Goal: Check status: Check status

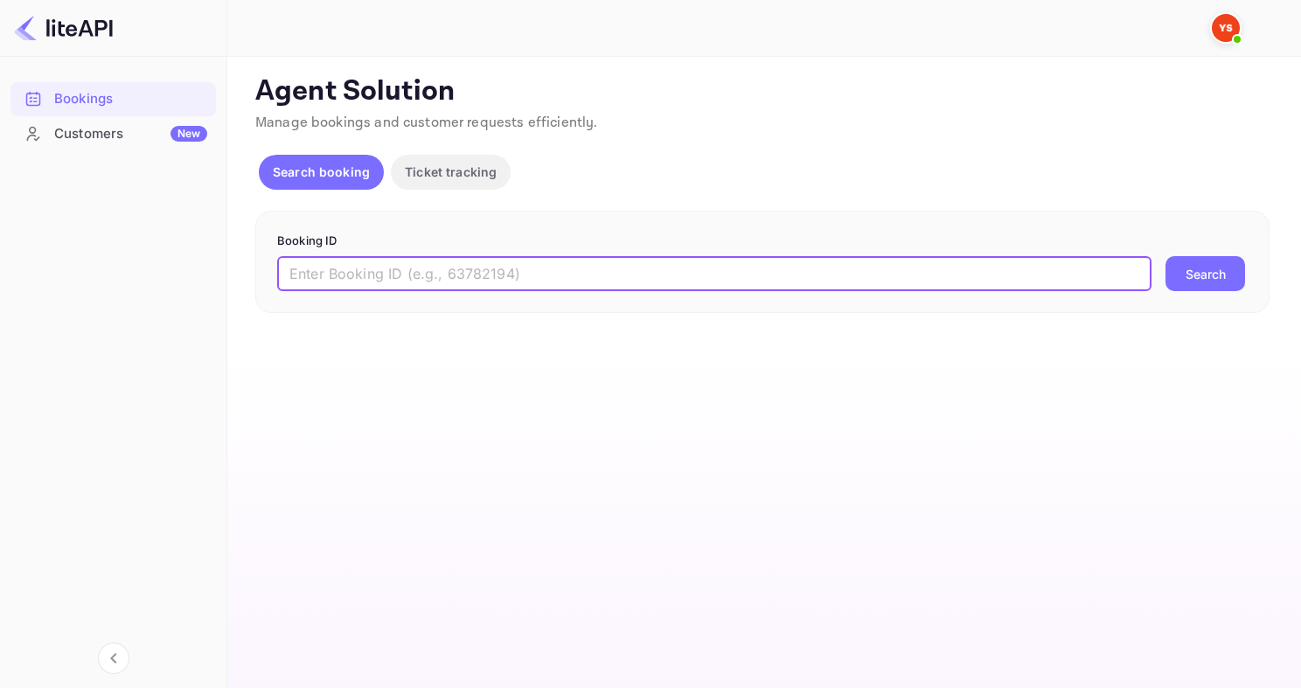
click at [497, 279] on input "text" at bounding box center [714, 273] width 874 height 35
type input "7850450"
click at [1165, 256] on button "Search" at bounding box center [1205, 273] width 80 height 35
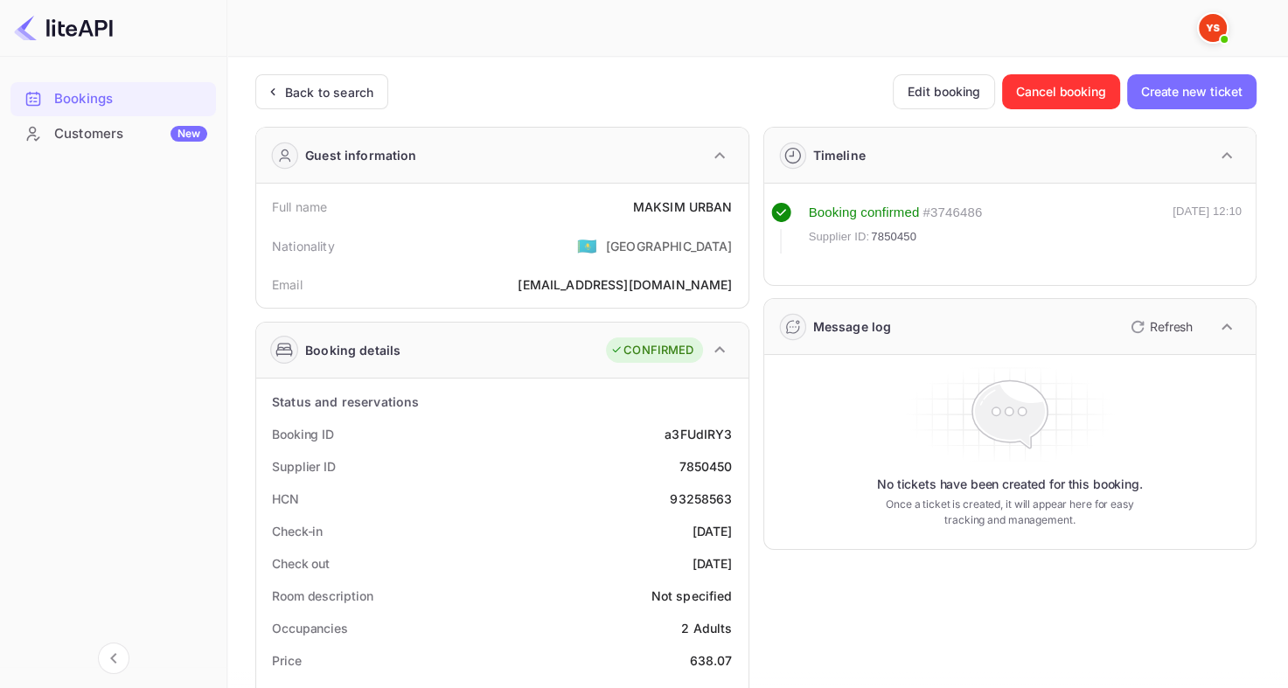
click at [699, 459] on div "7850450" at bounding box center [704, 466] width 53 height 18
copy div "7850450"
drag, startPoint x: 629, startPoint y: 202, endPoint x: 738, endPoint y: 211, distance: 108.8
click at [738, 211] on div "Full name [PERSON_NAME]" at bounding box center [502, 207] width 478 height 32
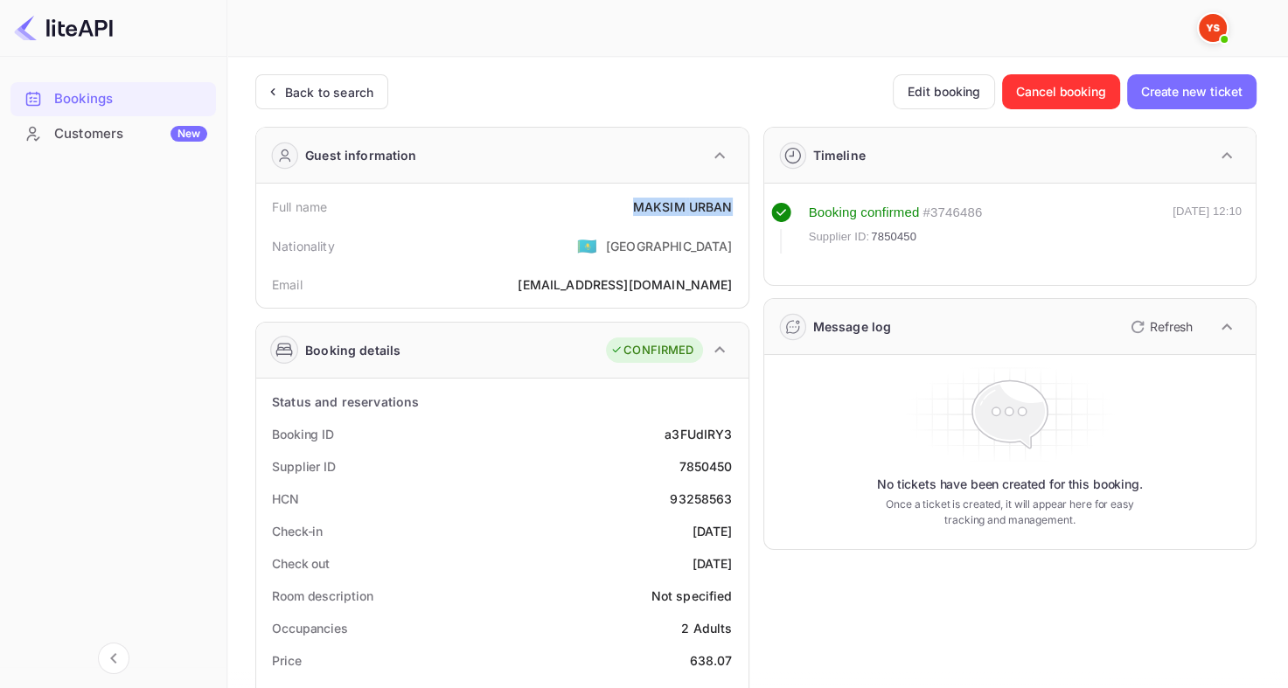
copy div "[PERSON_NAME]"
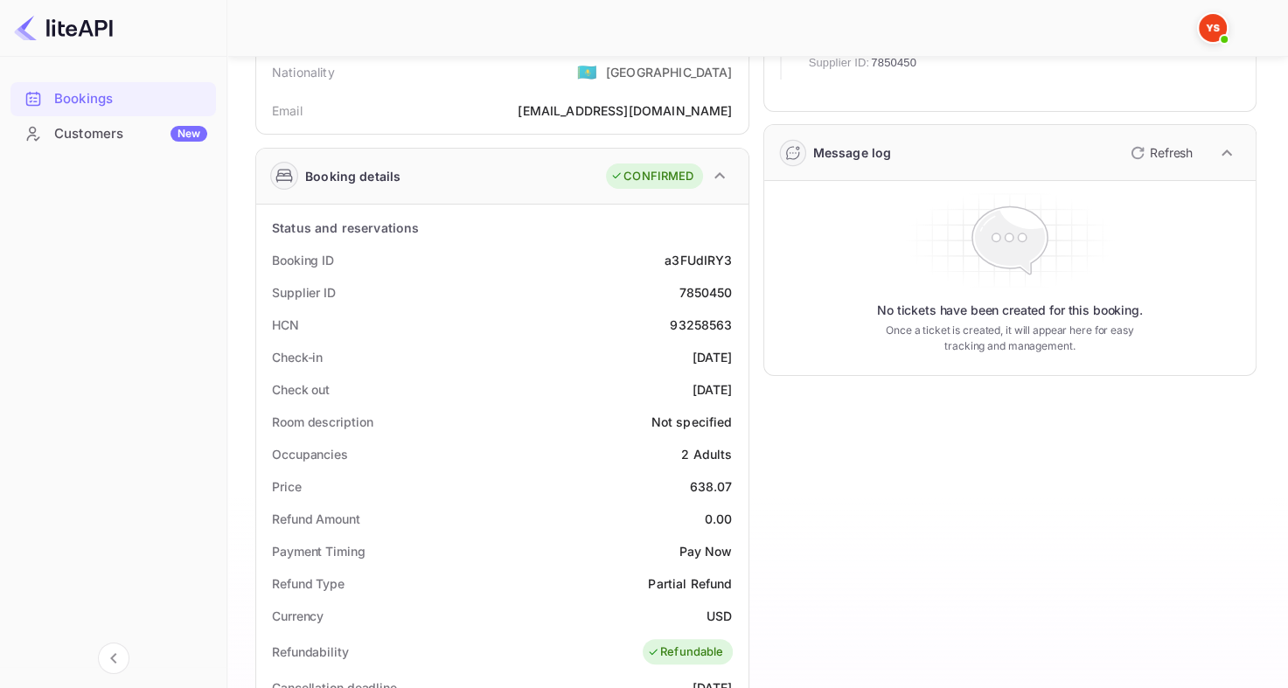
scroll to position [175, 0]
drag, startPoint x: 689, startPoint y: 483, endPoint x: 737, endPoint y: 484, distance: 48.1
click at [737, 484] on div "Price 638.07" at bounding box center [502, 485] width 478 height 32
copy div "638.07"
click at [692, 285] on div "7850450" at bounding box center [704, 291] width 53 height 18
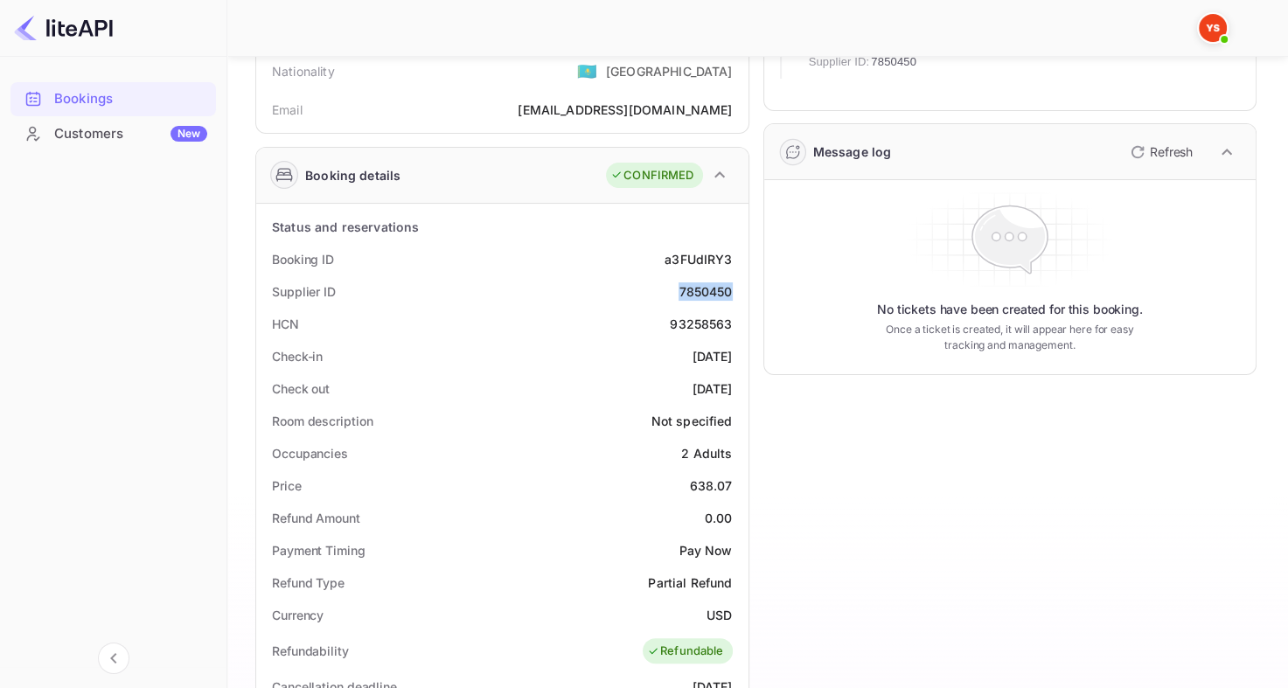
click at [692, 285] on div "7850450" at bounding box center [704, 291] width 53 height 18
copy div "7850450"
